Goal: Information Seeking & Learning: Check status

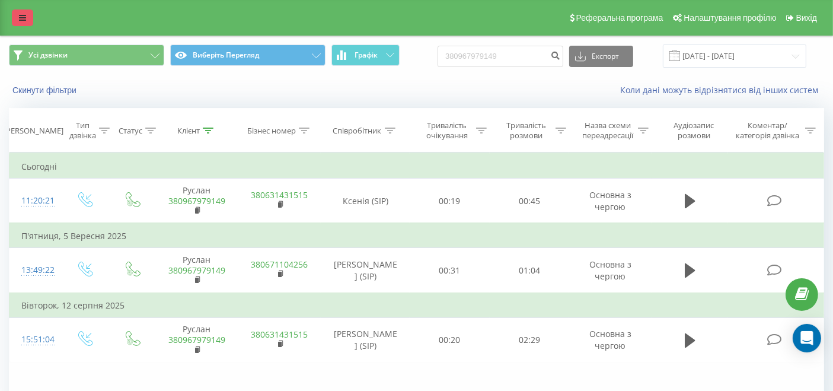
click at [27, 24] on link at bounding box center [22, 17] width 21 height 17
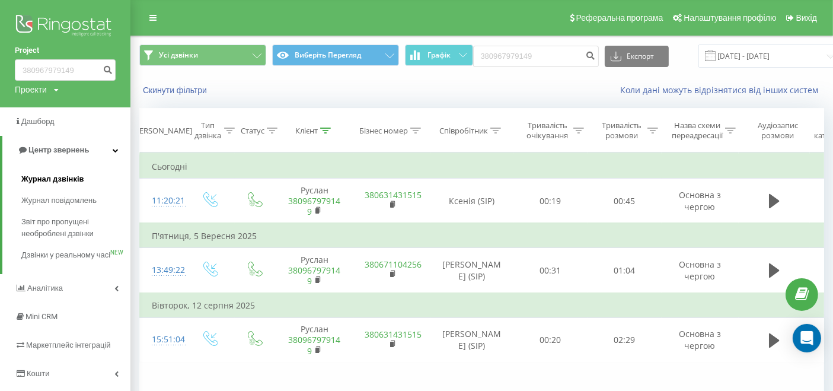
click at [58, 183] on font "Журнал дзвінків" at bounding box center [52, 178] width 63 height 9
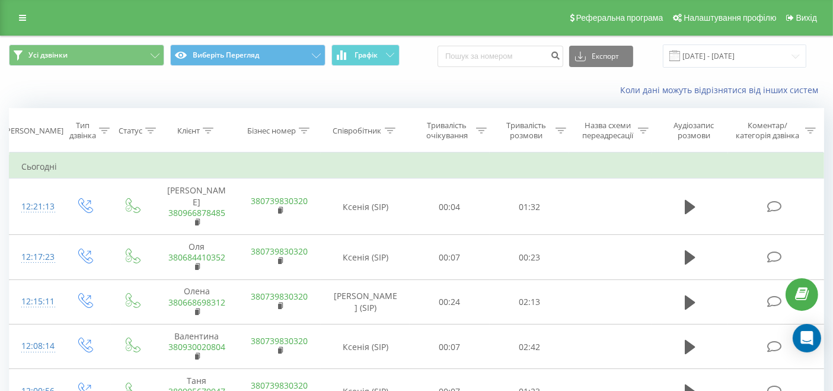
drag, startPoint x: 38, startPoint y: 85, endPoint x: 164, endPoint y: 50, distance: 131.1
click at [39, 85] on div "Коли дані можуть відрізнятися від інших систем" at bounding box center [417, 90] width 832 height 28
click at [479, 54] on input at bounding box center [501, 56] width 126 height 21
paste input "380967979149"
type input "380967979149"
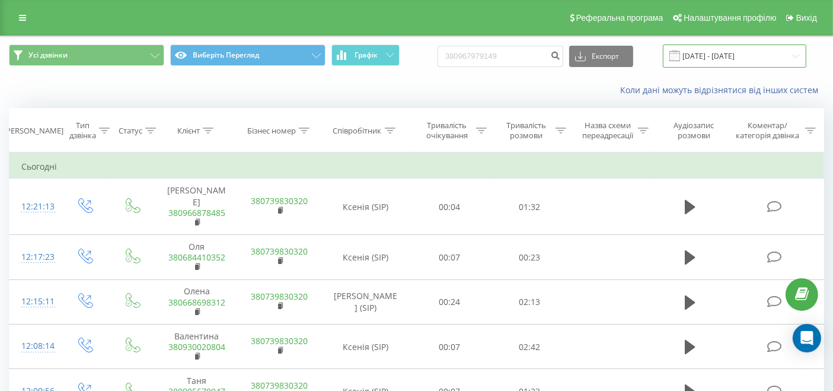
click at [711, 50] on input "[DATE] - [DATE]" at bounding box center [735, 55] width 144 height 23
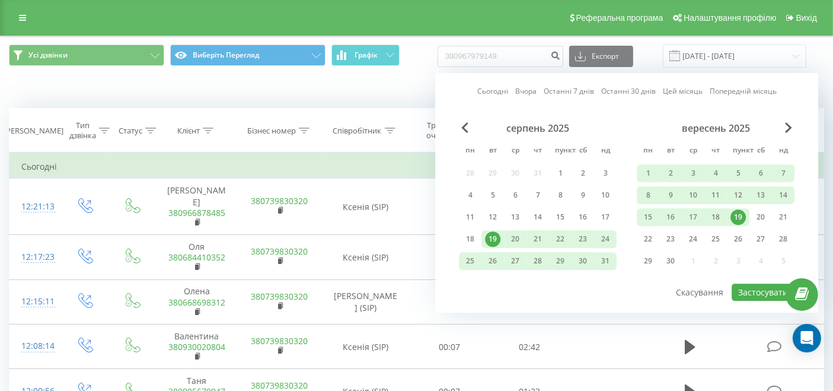
click at [495, 89] on font "Сьогодні" at bounding box center [493, 91] width 31 height 10
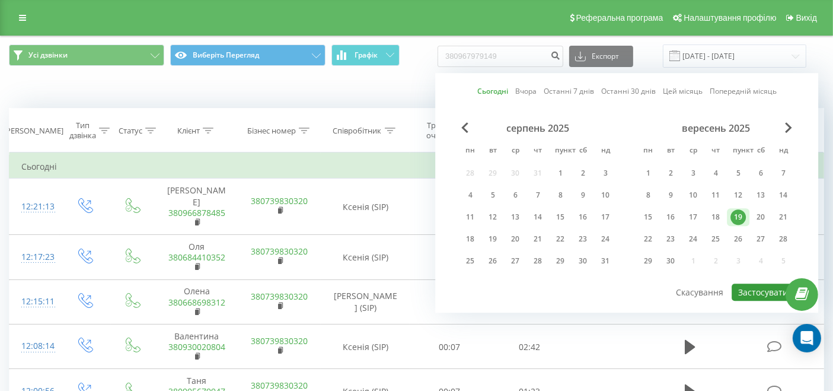
click at [763, 287] on font "Застосувати" at bounding box center [764, 292] width 50 height 11
type input "19.09.2025 - 19.09.2025"
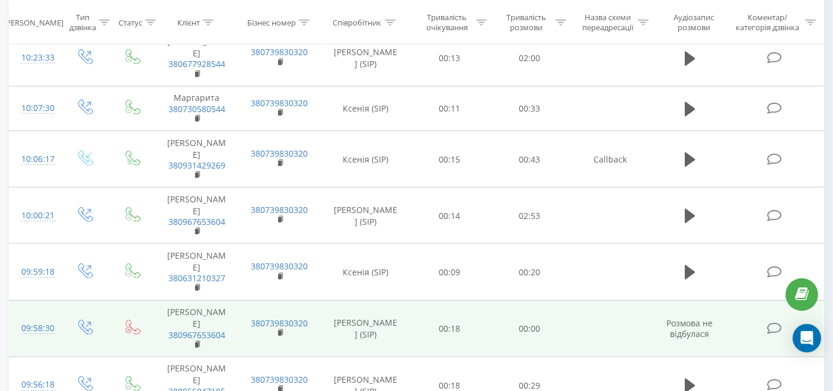
scroll to position [792, 0]
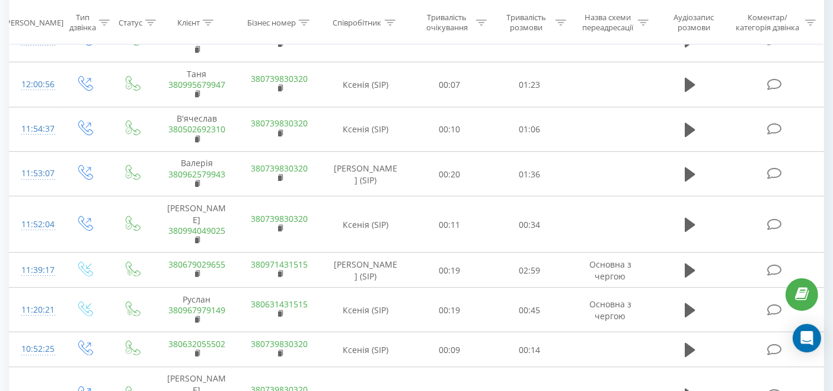
scroll to position [792, 0]
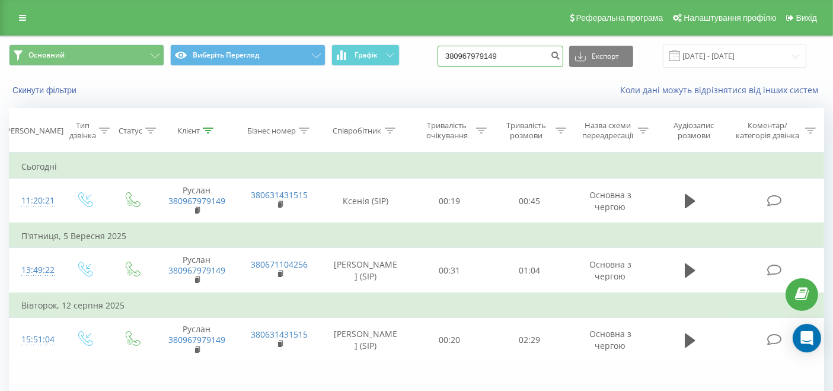
click at [536, 53] on input "380967979149" at bounding box center [501, 56] width 126 height 21
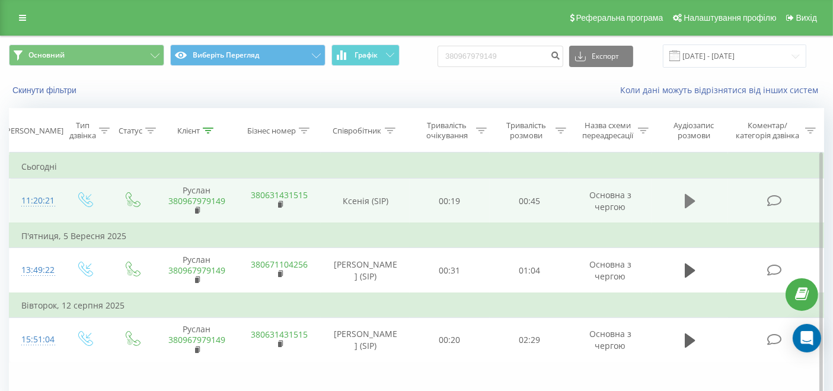
click at [693, 204] on icon at bounding box center [690, 201] width 11 height 17
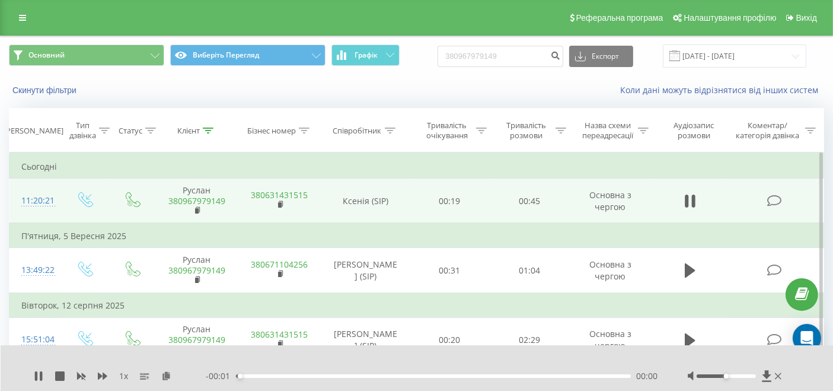
click at [470, 373] on div "- 00:01 00:00 00:00" at bounding box center [432, 376] width 453 height 12
click at [466, 374] on div "00:00" at bounding box center [433, 376] width 395 height 4
click at [482, 374] on div "00:28" at bounding box center [433, 376] width 395 height 4
click at [507, 374] on div "00:28" at bounding box center [433, 376] width 395 height 4
click at [525, 372] on div "- 00:01 00:32 00:00" at bounding box center [432, 376] width 453 height 12
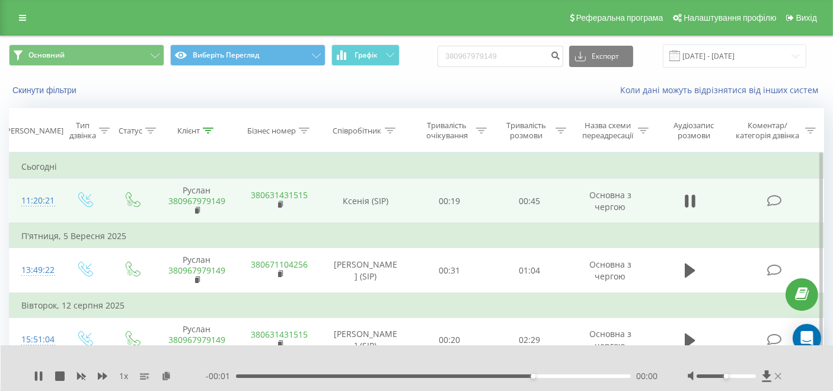
click at [779, 371] on icon at bounding box center [778, 375] width 7 height 9
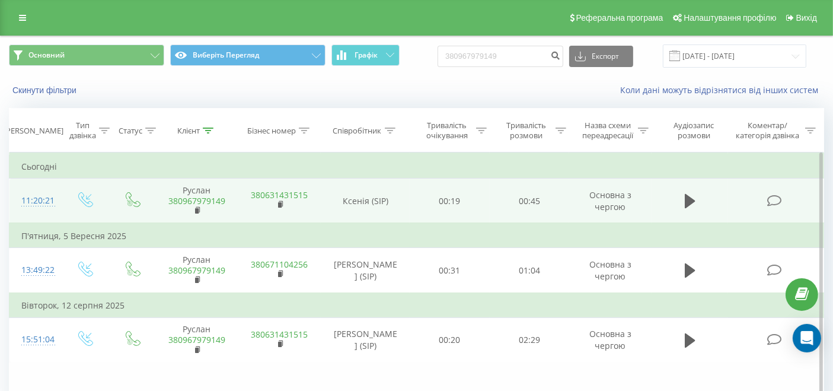
click at [40, 25] on div "Реферальна програма Налаштування профілю Вихід" at bounding box center [416, 18] width 833 height 36
drag, startPoint x: 23, startPoint y: 21, endPoint x: 61, endPoint y: 90, distance: 79.1
click at [23, 21] on icon at bounding box center [22, 18] width 7 height 8
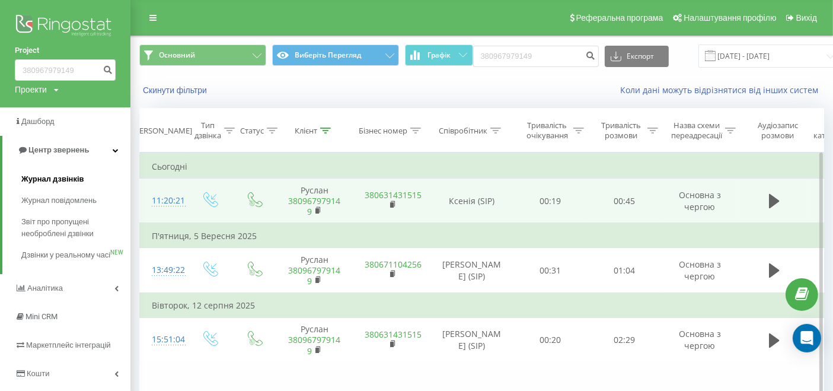
click at [55, 175] on font "Журнал дзвінків" at bounding box center [52, 178] width 63 height 9
